Goal: Information Seeking & Learning: Learn about a topic

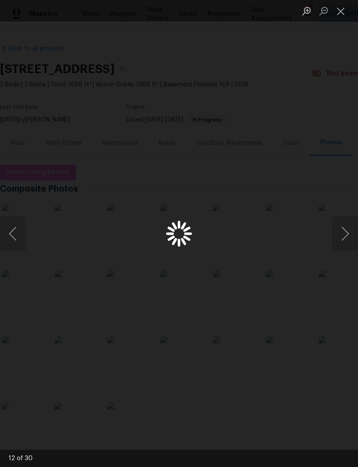
scroll to position [50, 0]
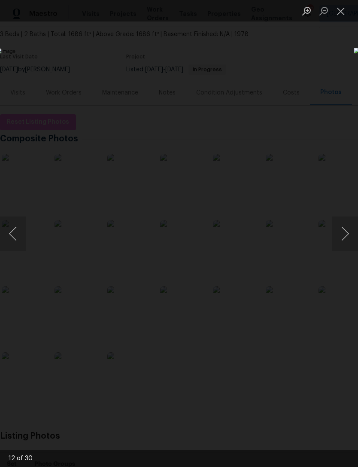
click at [340, 232] on button "Next image" at bounding box center [346, 234] width 26 height 34
click at [342, 231] on button "Next image" at bounding box center [346, 234] width 26 height 34
click at [342, 230] on button "Next image" at bounding box center [346, 234] width 26 height 34
click at [344, 229] on button "Next image" at bounding box center [346, 234] width 26 height 34
click at [344, 226] on button "Next image" at bounding box center [346, 234] width 26 height 34
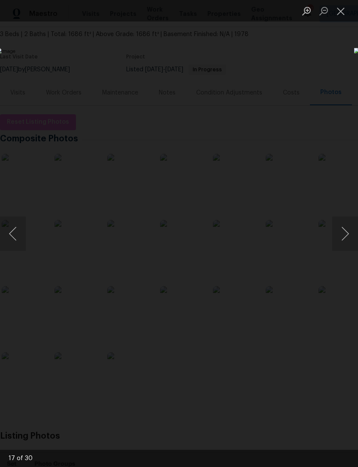
click at [345, 223] on button "Next image" at bounding box center [346, 234] width 26 height 34
click at [342, 235] on button "Next image" at bounding box center [346, 234] width 26 height 34
click at [344, 233] on button "Next image" at bounding box center [346, 234] width 26 height 34
click at [345, 232] on button "Next image" at bounding box center [346, 234] width 26 height 34
click at [345, 227] on button "Next image" at bounding box center [346, 234] width 26 height 34
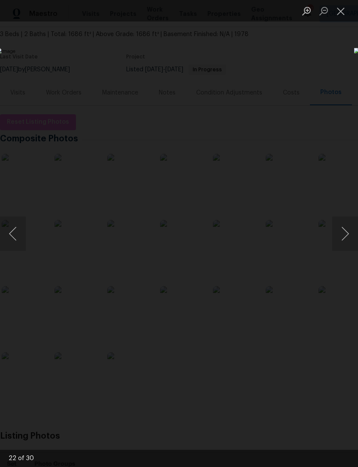
click at [347, 227] on button "Next image" at bounding box center [346, 234] width 26 height 34
click at [346, 225] on button "Next image" at bounding box center [346, 234] width 26 height 34
click at [346, 224] on button "Next image" at bounding box center [346, 234] width 26 height 34
